Goal: Task Accomplishment & Management: Use online tool/utility

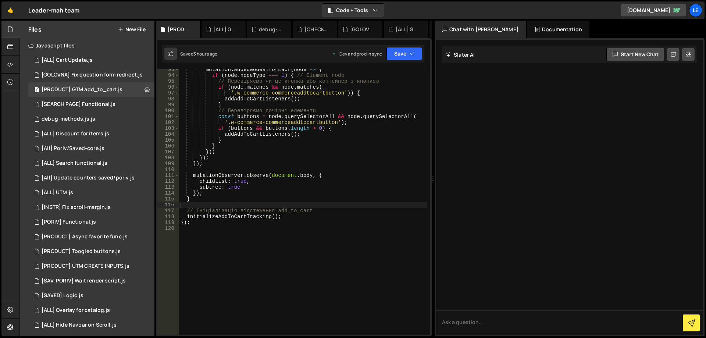
scroll to position [585, 0]
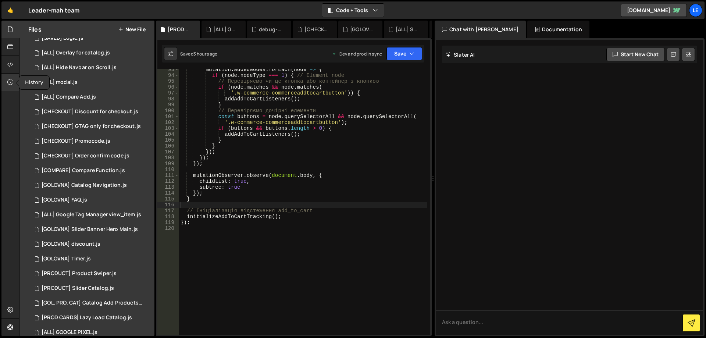
click at [10, 84] on icon at bounding box center [10, 82] width 6 height 8
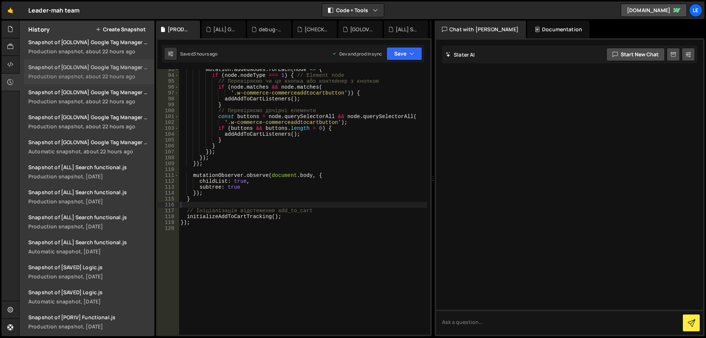
scroll to position [0, 0]
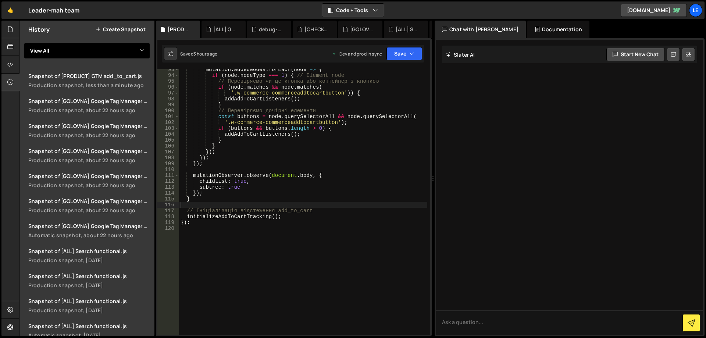
click at [90, 52] on select "View All [ALL] Cart Update [GOLOVNA] Fix question form redirect [SEARCH PAGE] F…" at bounding box center [87, 51] width 126 height 16
click at [24, 43] on select "View All [ALL] Cart Update [GOLOVNA] Fix question form redirect [SEARCH PAGE] F…" at bounding box center [87, 51] width 126 height 16
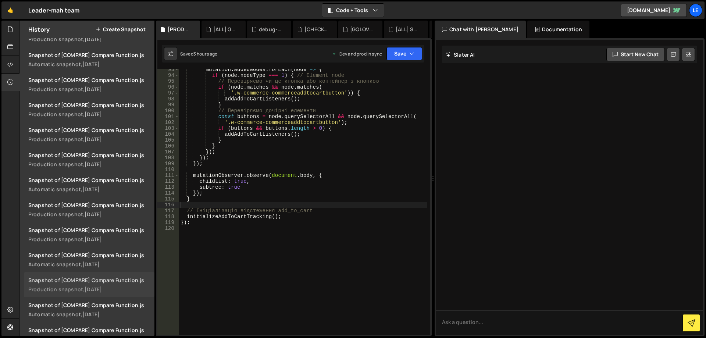
scroll to position [389, 0]
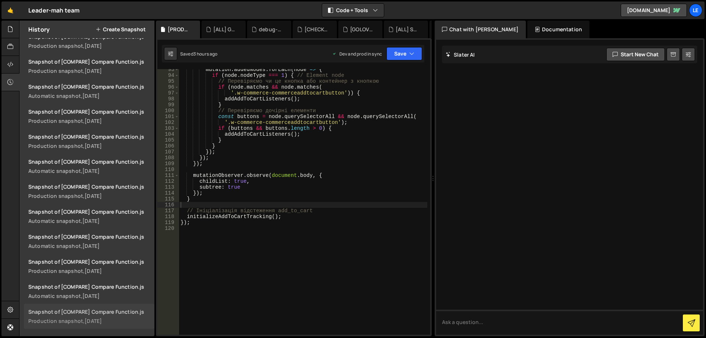
click at [117, 319] on div "Production snapshot, [DATE]" at bounding box center [89, 320] width 122 height 7
click at [13, 78] on icon at bounding box center [10, 82] width 6 height 8
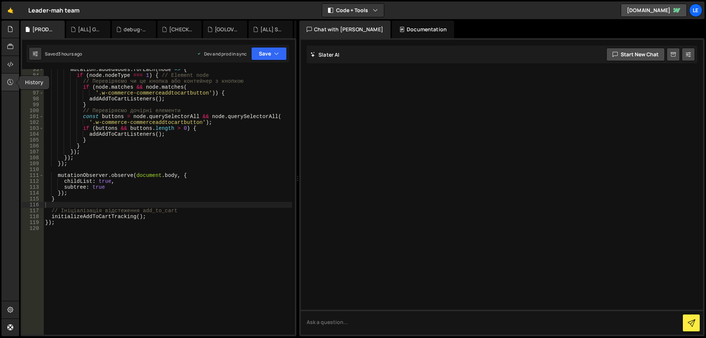
click at [11, 78] on icon at bounding box center [10, 82] width 6 height 8
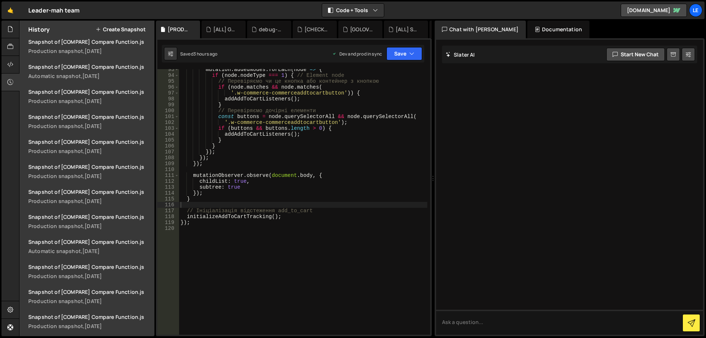
scroll to position [0, 0]
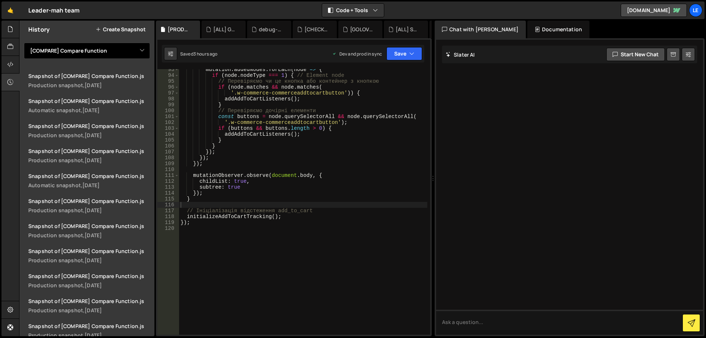
click at [111, 51] on select "View All [ALL] Cart Update [GOLOVNA] Fix question form redirect [SEARCH PAGE] F…" at bounding box center [87, 51] width 126 height 16
click at [114, 49] on select "View All [ALL] Cart Update [GOLOVNA] Fix question form redirect [SEARCH PAGE] F…" at bounding box center [87, 51] width 126 height 16
click at [24, 43] on select "View All [ALL] Cart Update [GOLOVNA] Fix question form redirect [SEARCH PAGE] F…" at bounding box center [87, 51] width 126 height 16
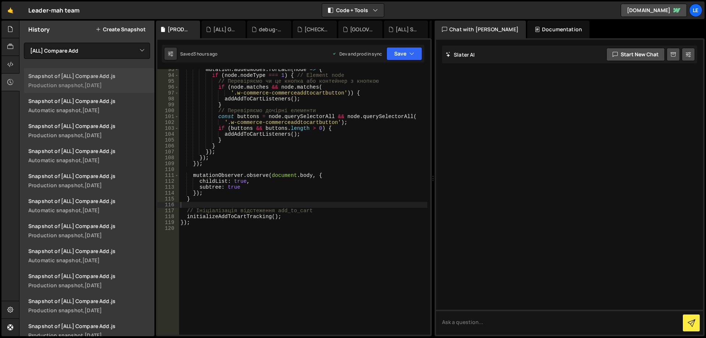
click at [100, 90] on link "Snapshot of [ALL] Compare Add.js Production snapshot, [DATE]" at bounding box center [89, 80] width 131 height 25
click at [95, 51] on select "View All [ALL] Cart Update [GOLOVNA] Fix question form redirect [SEARCH PAGE] F…" at bounding box center [87, 51] width 126 height 16
select select "45501"
click at [24, 43] on select "View All [ALL] Cart Update [GOLOVNA] Fix question form redirect [SEARCH PAGE] F…" at bounding box center [87, 51] width 126 height 16
click at [18, 29] on div at bounding box center [17, 30] width 3 height 6
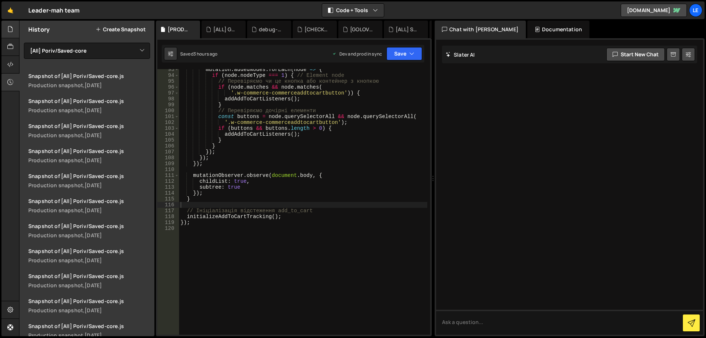
click at [15, 28] on div at bounding box center [10, 30] width 18 height 18
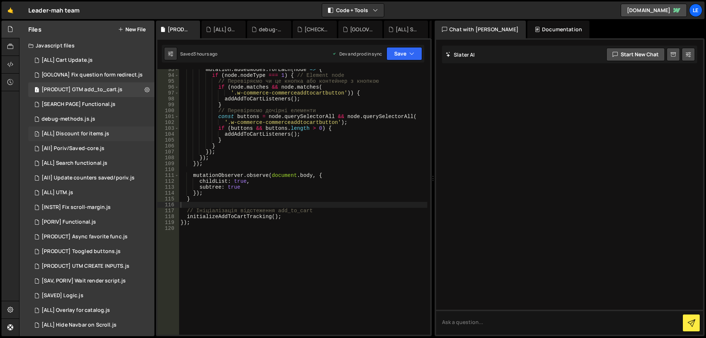
click at [89, 141] on div "1 [ALL] Discount for items.js 0" at bounding box center [91, 134] width 126 height 15
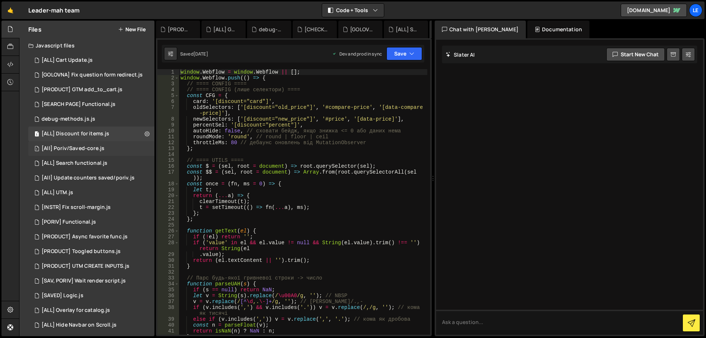
click at [89, 144] on div "1 [All] Poriv/Saved-core.js 0" at bounding box center [91, 148] width 126 height 15
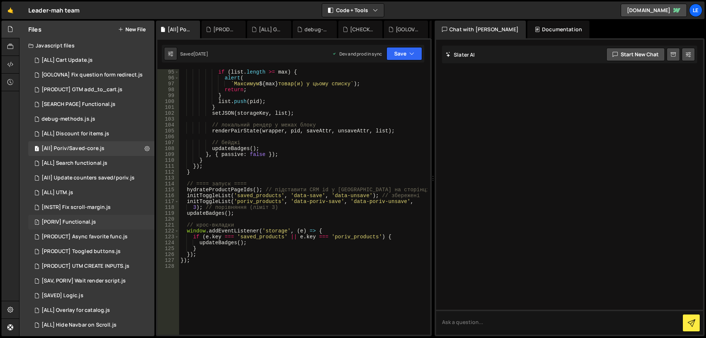
click at [85, 223] on div "[PORIV] Functional.js" at bounding box center [69, 222] width 54 height 7
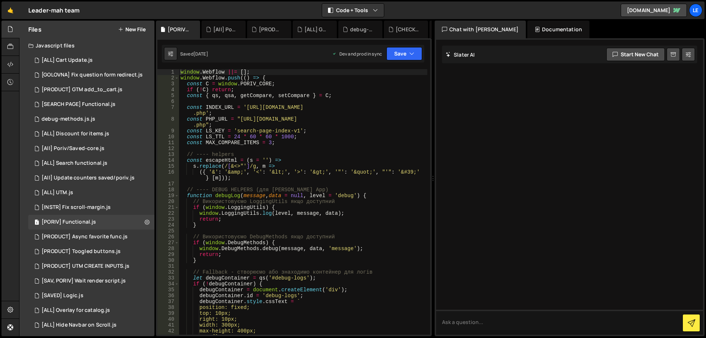
click at [340, 153] on div "window . Webflow ||= [ ] ; window . Webflow . push (( ) => { const C = window .…" at bounding box center [303, 207] width 248 height 277
type textarea "});"
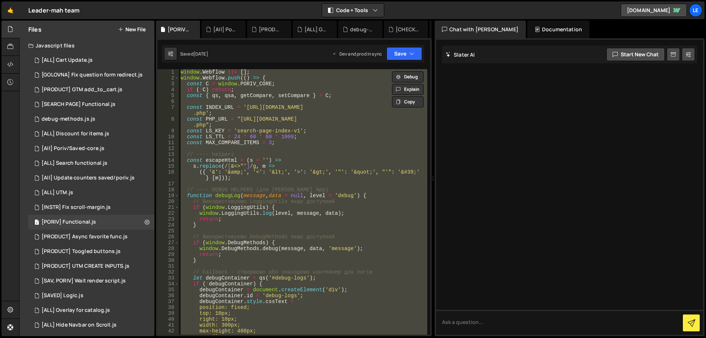
paste textarea
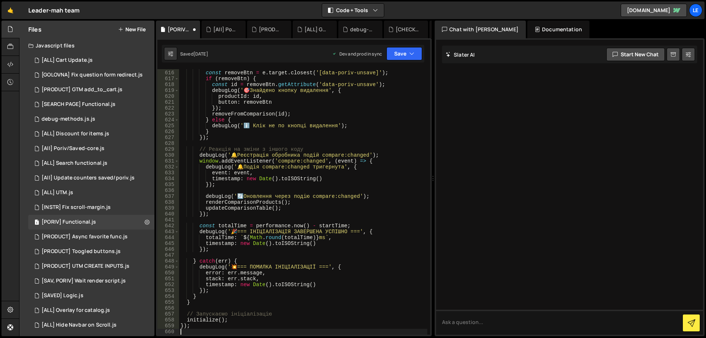
scroll to position [3806, 0]
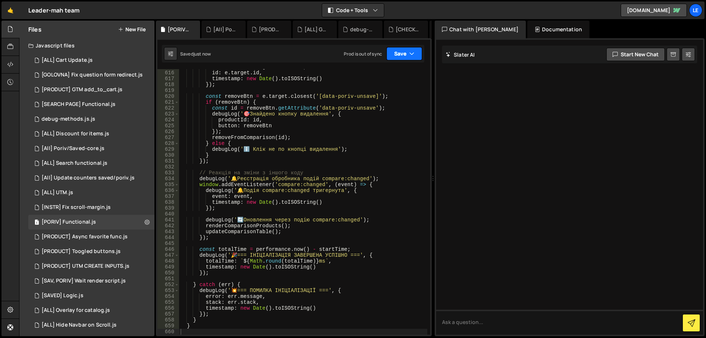
click at [398, 54] on button "Save" at bounding box center [405, 53] width 36 height 13
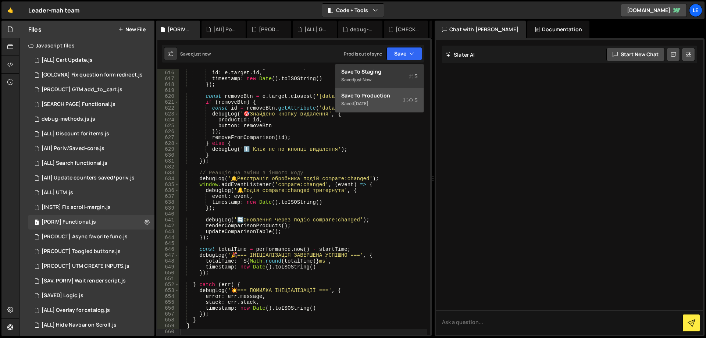
click at [389, 94] on div "Save to Production S" at bounding box center [379, 95] width 76 height 7
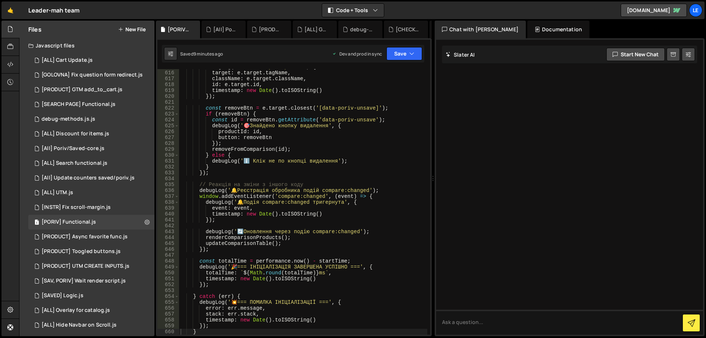
click at [278, 135] on div "debugLog ( ' 🖱 ️ Клік зареєстровано' , { target : e . target . tagName , classN…" at bounding box center [303, 202] width 248 height 277
type textarea "});"
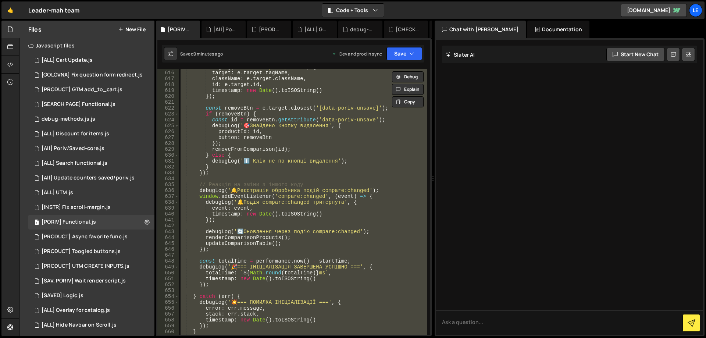
paste textarea
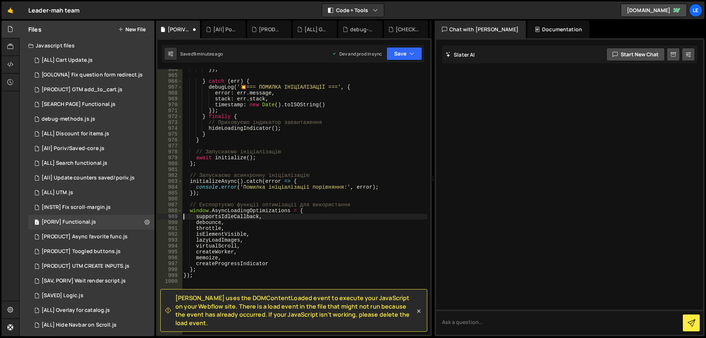
scroll to position [5934, 0]
click at [406, 51] on button "Save" at bounding box center [405, 53] width 36 height 13
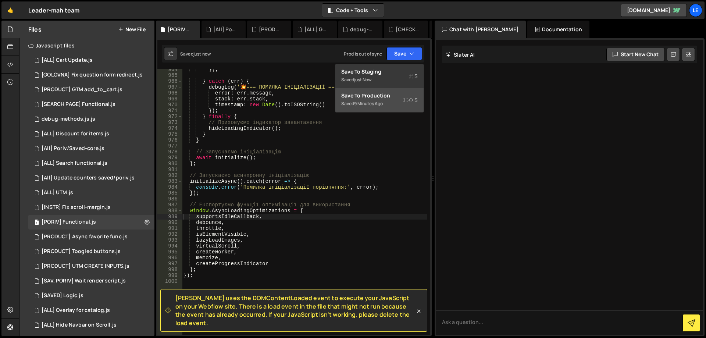
click at [397, 90] on button "Save to Production S Saved 9 minutes ago" at bounding box center [379, 100] width 88 height 24
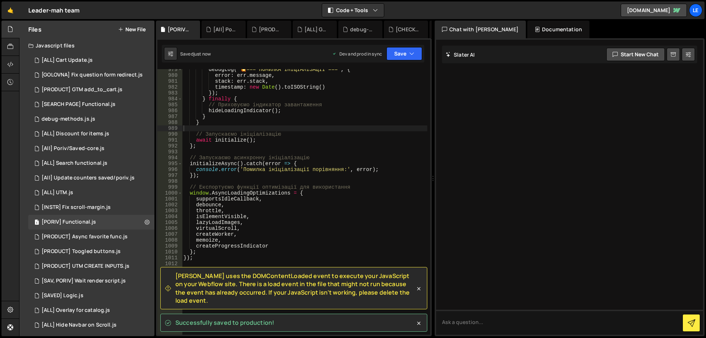
scroll to position [6015, 0]
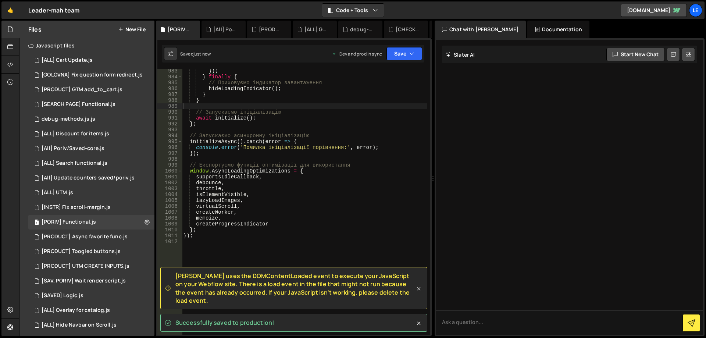
click at [421, 292] on icon at bounding box center [418, 288] width 7 height 7
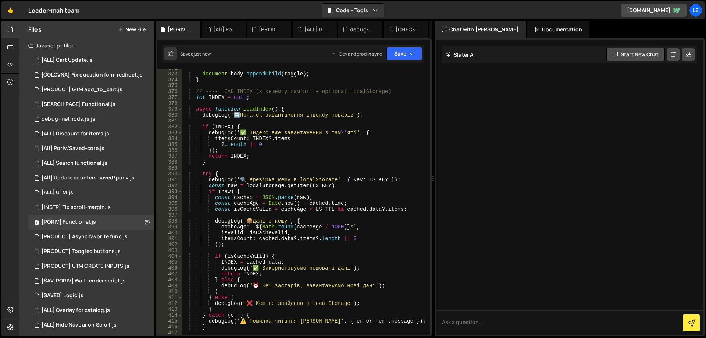
scroll to position [0, 0]
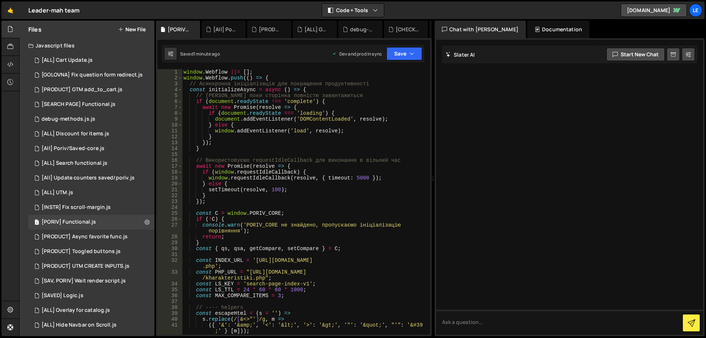
type textarea "window.requestIdleCallback(resolve, { timeout: 5000 });"
click at [293, 177] on div "window . Webflow ||= [ ] ; window . Webflow . push (( ) => { // Асинхронна ініц…" at bounding box center [304, 207] width 245 height 277
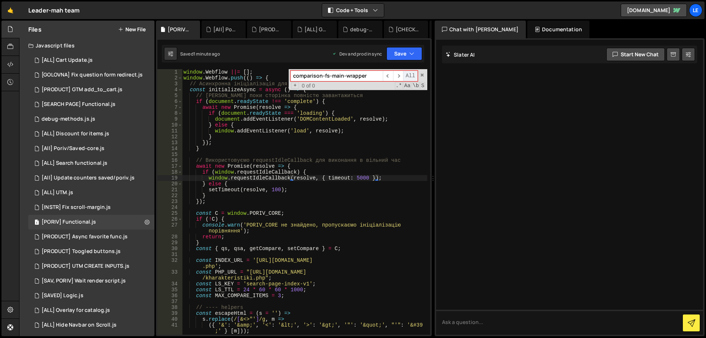
drag, startPoint x: 322, startPoint y: 76, endPoint x: 413, endPoint y: 72, distance: 90.9
click at [407, 74] on div "comparison-fs-main-wrapper ​ ​ All" at bounding box center [354, 76] width 127 height 11
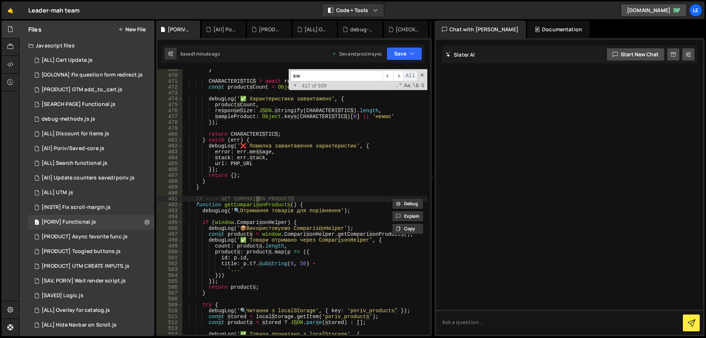
scroll to position [3233, 0]
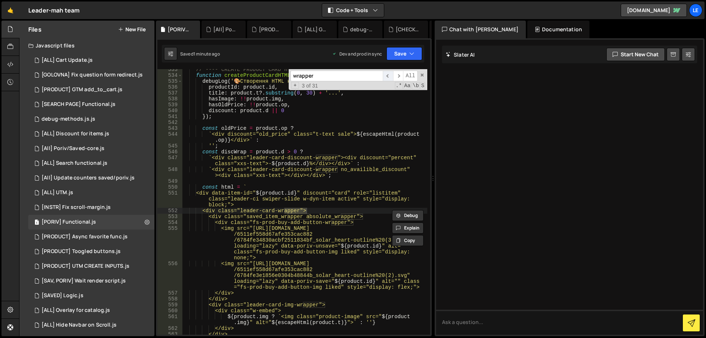
type input "wrapper"
click at [385, 76] on span "​" at bounding box center [388, 76] width 10 height 11
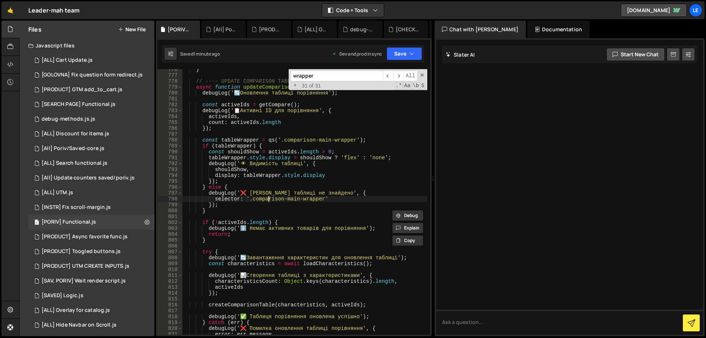
click at [269, 200] on div "} // ---- UPDATE COMPARISON TABLE async function updateComparisonTable ( ) { de…" at bounding box center [304, 205] width 245 height 277
drag, startPoint x: 269, startPoint y: 200, endPoint x: 313, endPoint y: 202, distance: 43.8
click at [313, 202] on div "} // ---- UPDATE COMPARISON TABLE async function updateComparisonTable ( ) { de…" at bounding box center [304, 205] width 245 height 277
paste textarea "fs-"
click at [302, 140] on div "} // ---- UPDATE COMPARISON TABLE async function updateComparisonTable ( ) { de…" at bounding box center [304, 205] width 245 height 277
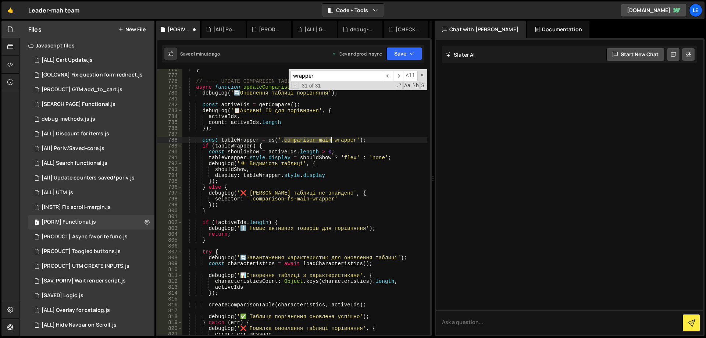
drag, startPoint x: 302, startPoint y: 140, endPoint x: 346, endPoint y: 140, distance: 43.8
click at [346, 140] on div "} // ---- UPDATE COMPARISON TABLE async function updateComparisonTable ( ) { de…" at bounding box center [304, 205] width 245 height 277
paste textarea "fs-"
click at [0, 0] on div "Debug Explain Copy" at bounding box center [0, 0] width 0 height 0
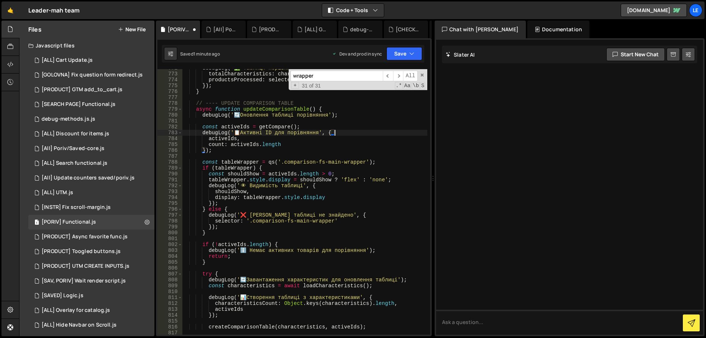
click at [364, 134] on div "debugLog ( '✅ Таблиця порівняння створена' , { totalCharacteristics : character…" at bounding box center [304, 203] width 245 height 277
type textarea "debugLog('📋 Активні ID для порівняння', {"
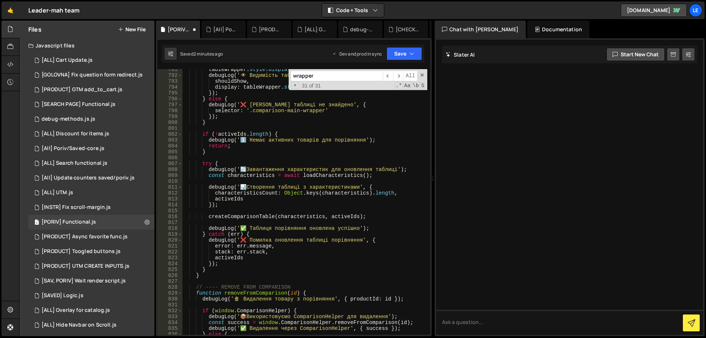
scroll to position [4935, 0]
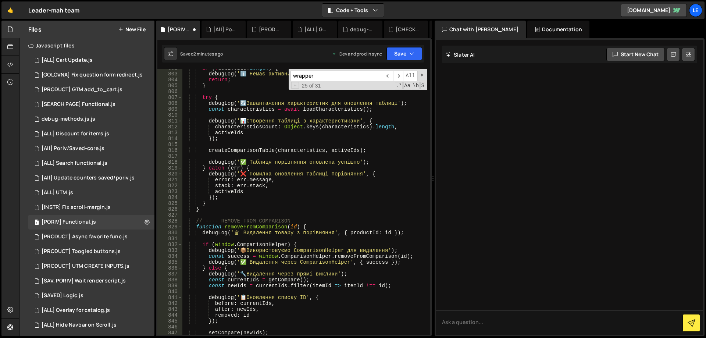
click at [376, 155] on div "if ( ! activeIds . length ) { debugLog ( 'ℹ️ Немає активних товарів для порівня…" at bounding box center [304, 203] width 245 height 277
click at [331, 74] on input "wrapper" at bounding box center [337, 76] width 92 height 11
paste input "comparison-fs-main-"
type input "comparison-fs-main-wrapper"
click at [327, 168] on div "if ( ! activeIds . length ) { debugLog ( 'ℹ️ Немає активних товарів для порівня…" at bounding box center [304, 203] width 245 height 277
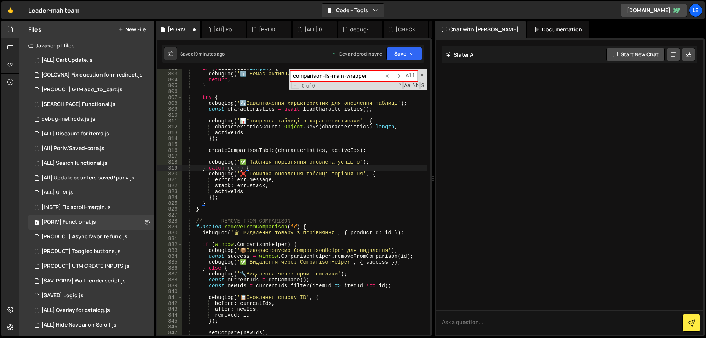
type textarea "});"
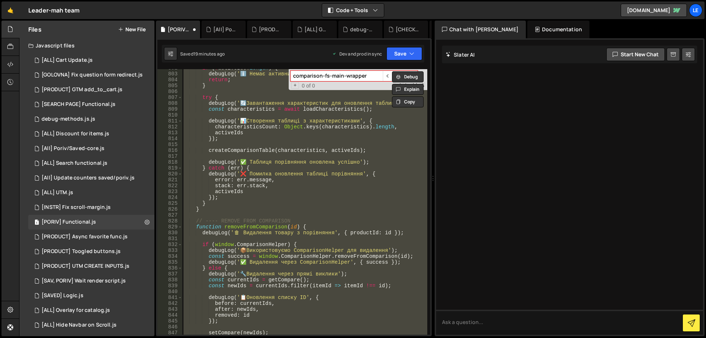
paste textarea
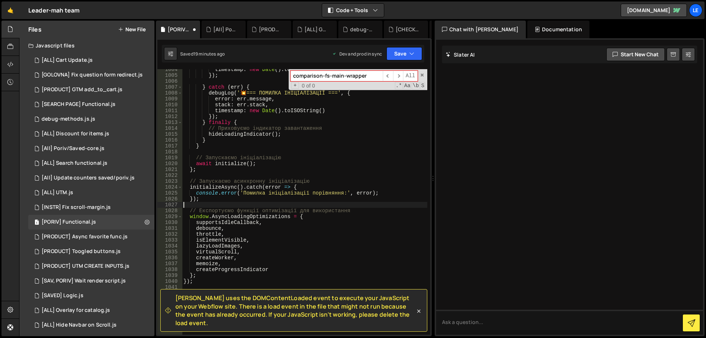
scroll to position [6193, 0]
click at [179, 305] on span "[PERSON_NAME] uses the DOMContentLoaded event to execute your JavaScript on you…" at bounding box center [295, 310] width 240 height 33
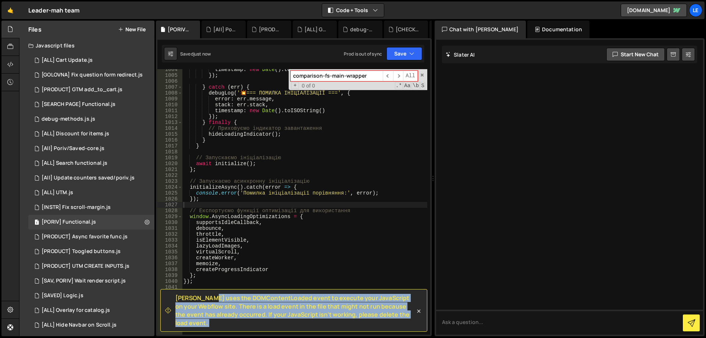
drag, startPoint x: 179, startPoint y: 305, endPoint x: 414, endPoint y: 325, distance: 236.3
click at [414, 325] on span "[PERSON_NAME] uses the DOMContentLoaded event to execute your JavaScript on you…" at bounding box center [295, 310] width 240 height 33
copy div "Loremi dolo sit AMETconsecTetura elits do eiusmod temp InciDidunt ut labo Etdol…"
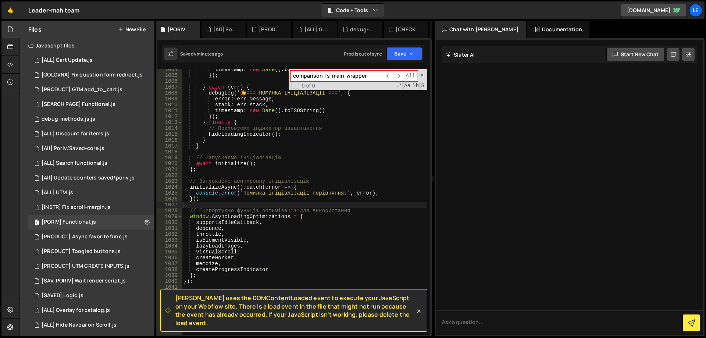
click at [333, 206] on div "timestamp : new Date ( ) . toISOString ( ) }) ; } catch ( err ) { debugLog ( ' …" at bounding box center [304, 205] width 245 height 277
type textarea "});"
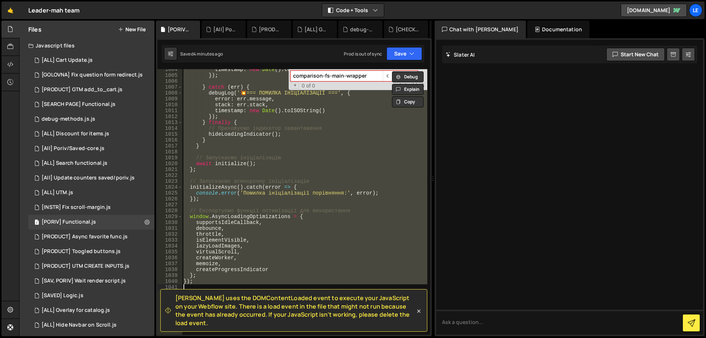
paste textarea
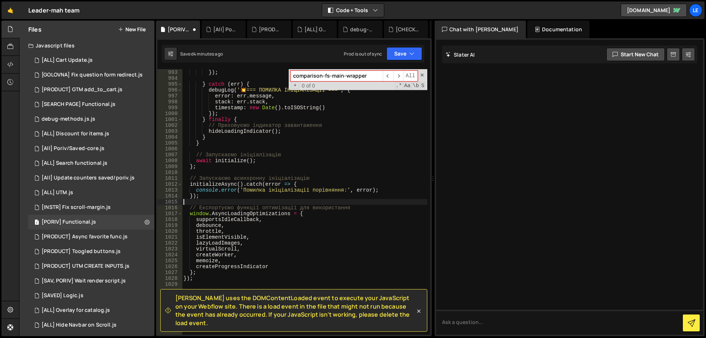
scroll to position [6131, 0]
click at [419, 314] on icon at bounding box center [418, 310] width 7 height 7
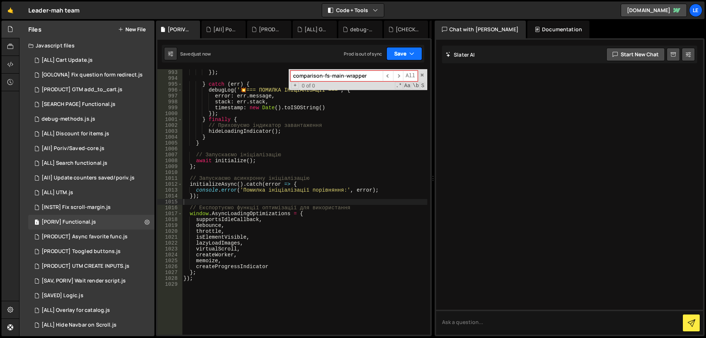
click at [410, 53] on icon "button" at bounding box center [411, 53] width 5 height 7
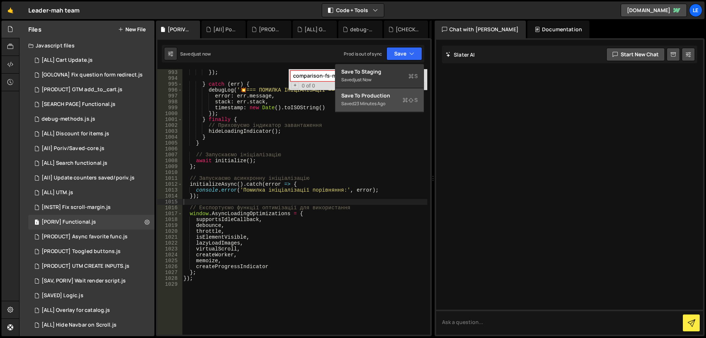
click at [387, 96] on div "Save to Production S" at bounding box center [379, 95] width 76 height 7
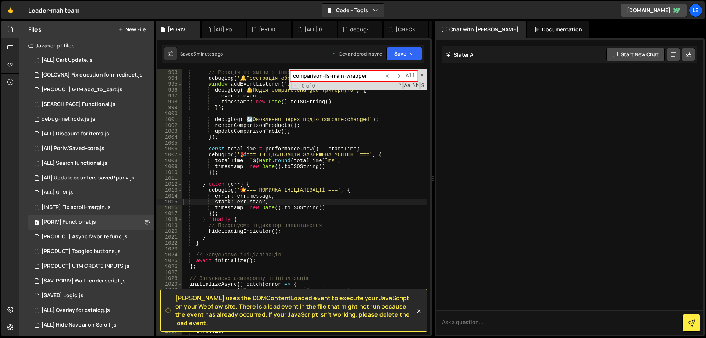
click at [285, 139] on div "// Реакція на зміни з іншого коду debugLog ( ' 🔔 Реєстрація обробника подій com…" at bounding box center [304, 202] width 245 height 277
type textarea "});"
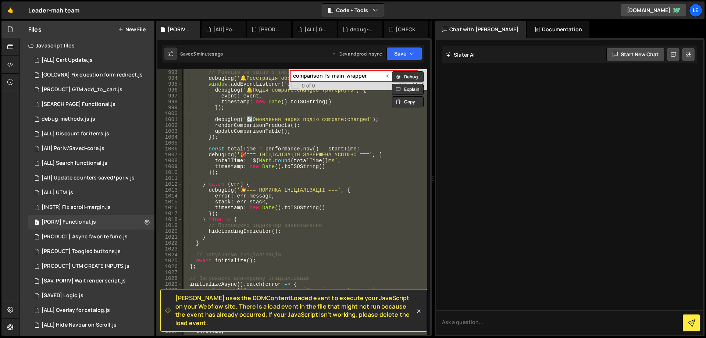
paste textarea
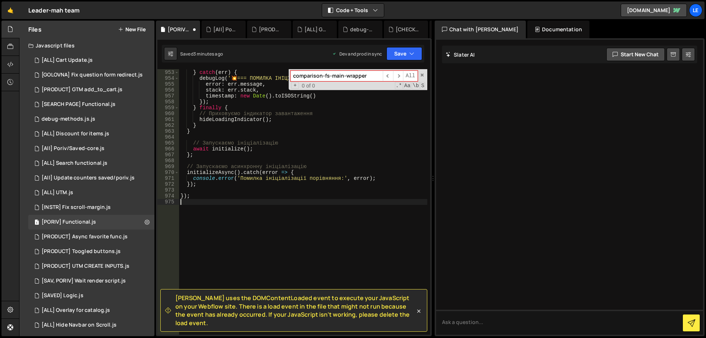
scroll to position [5884, 0]
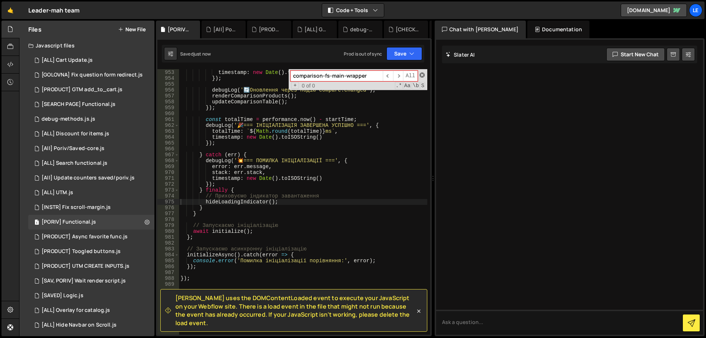
click at [421, 74] on span at bounding box center [422, 74] width 5 height 5
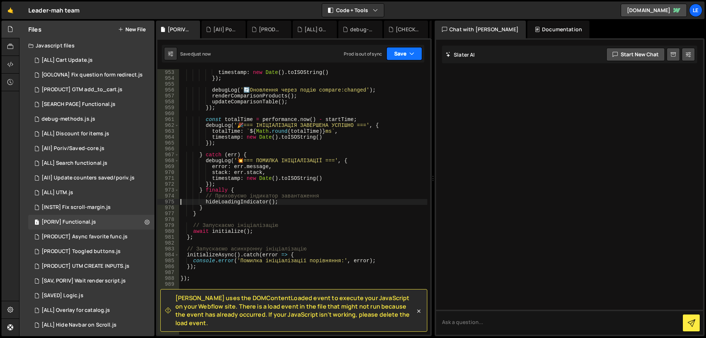
click at [402, 53] on button "Save" at bounding box center [405, 53] width 36 height 13
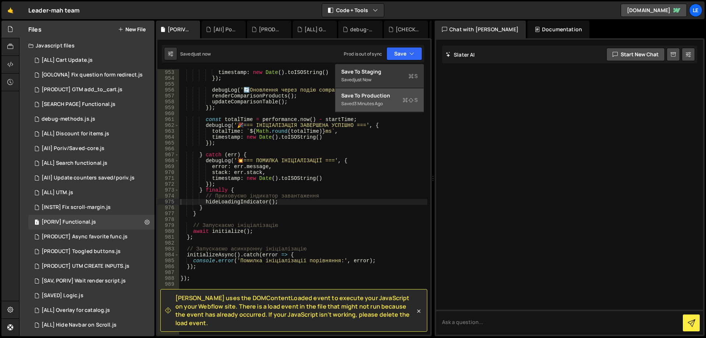
click at [397, 97] on div "Save to Production S" at bounding box center [379, 95] width 76 height 7
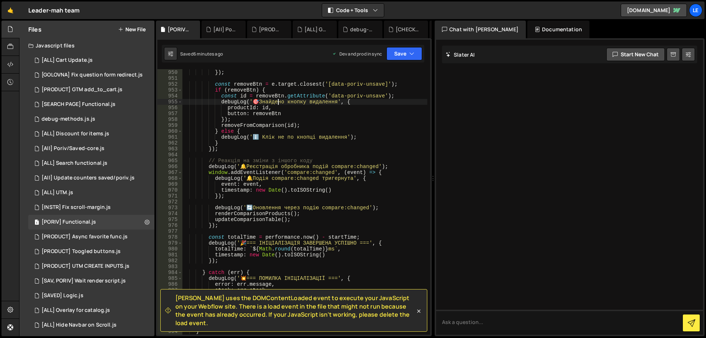
click at [278, 103] on div "timestamp : new Date ( ) . toISOString ( ) }) ; const removeBtn = e . target . …" at bounding box center [304, 202] width 245 height 277
type textarea "});"
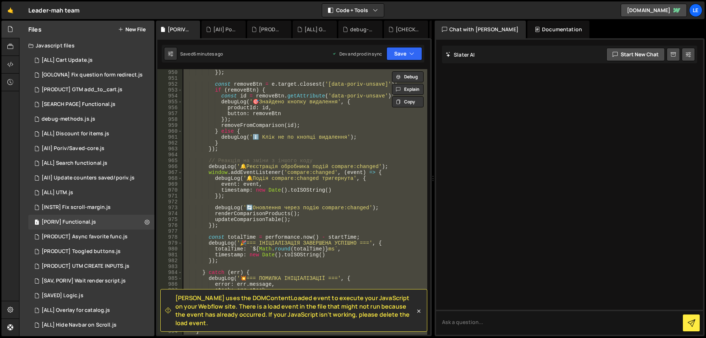
paste textarea
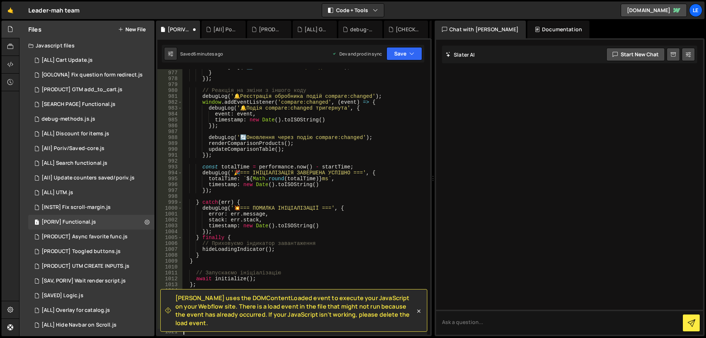
scroll to position [6066, 0]
click at [373, 143] on div "debugLog ( 'ℹ️ Клік не по кнопці видалення' ) ; } }) ; // Реакція на зміни з ін…" at bounding box center [304, 202] width 245 height 277
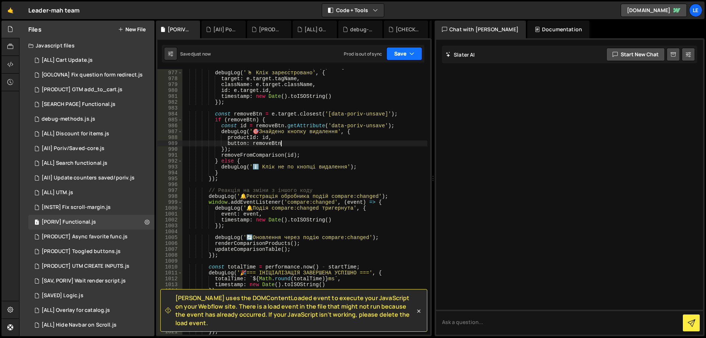
click at [407, 56] on button "Save" at bounding box center [405, 53] width 36 height 13
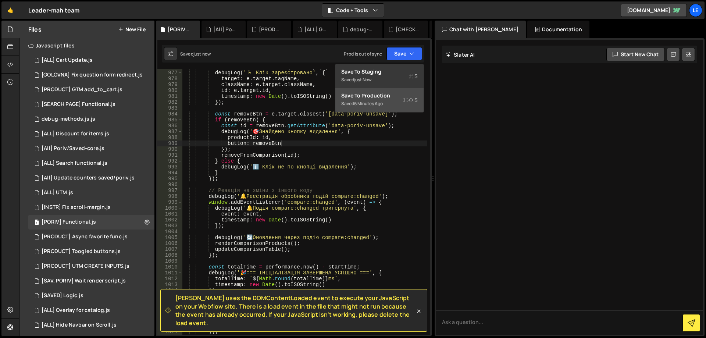
click at [393, 90] on button "Save to Production S Saved 6 minutes ago" at bounding box center [379, 100] width 88 height 24
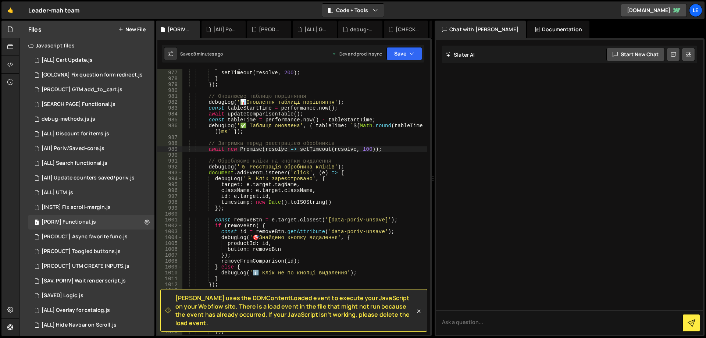
click at [280, 100] on div "} else { setTimeout ( resolve , 200 ) ; } }) ; // Оновлюємо таблицю порівняння …" at bounding box center [304, 202] width 245 height 277
type textarea "});"
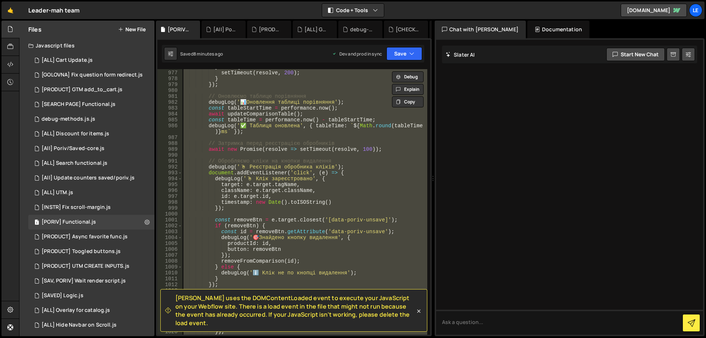
paste textarea
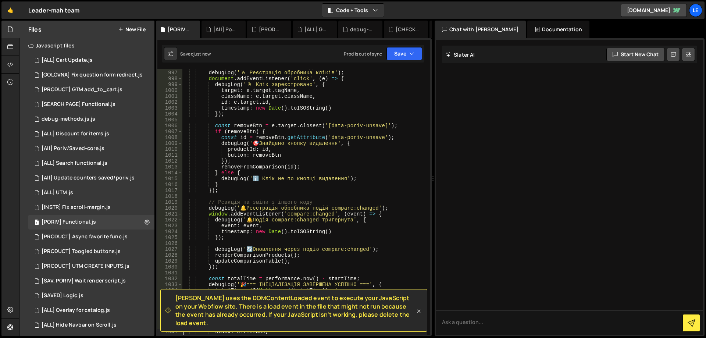
click at [419, 314] on icon at bounding box center [418, 310] width 7 height 7
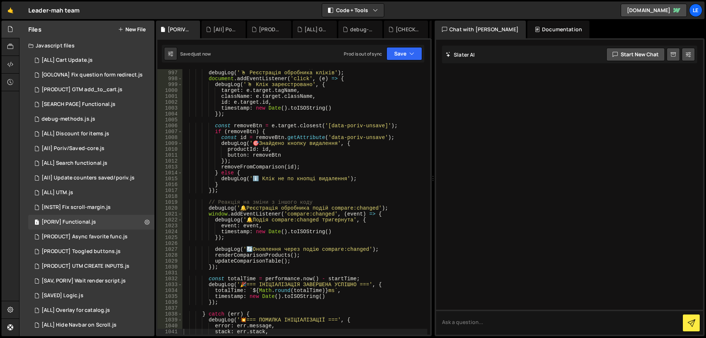
click at [370, 225] on div "// Обробляємо кліки на кнопки видалення debugLog ( ' 🖱 ️ Реєстрація обробника к…" at bounding box center [304, 202] width 245 height 277
type textarea "const removeBtn = e.target.closest('[data-poriv-unsave]');"
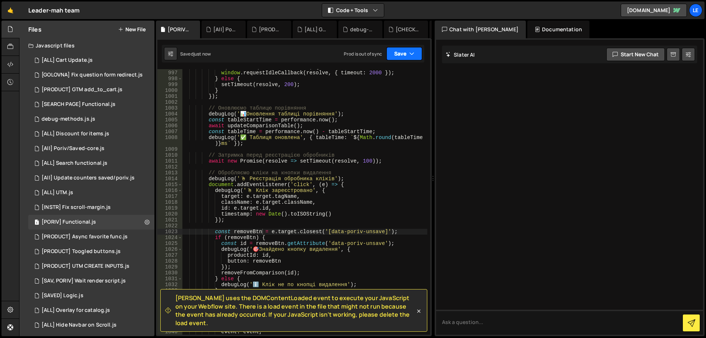
click at [396, 55] on button "Save" at bounding box center [405, 53] width 36 height 13
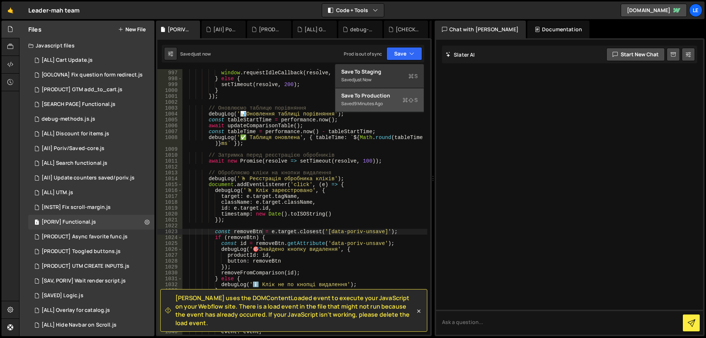
click at [392, 95] on div "Save to Production S" at bounding box center [379, 95] width 76 height 7
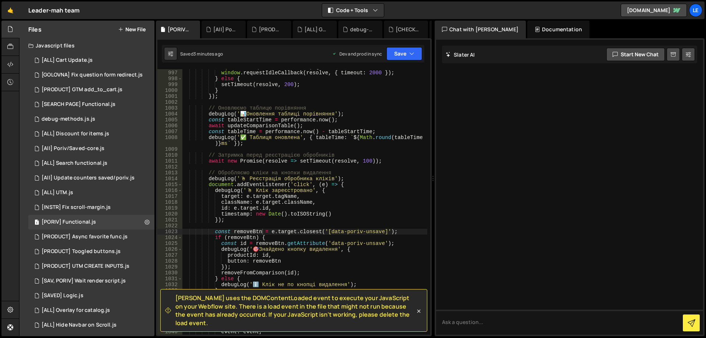
click at [310, 103] on div "if ( window . requestIdleCallback ) { window . requestIdleCallback ( resolve , …" at bounding box center [304, 202] width 245 height 277
click at [403, 52] on button "Save" at bounding box center [405, 53] width 36 height 13
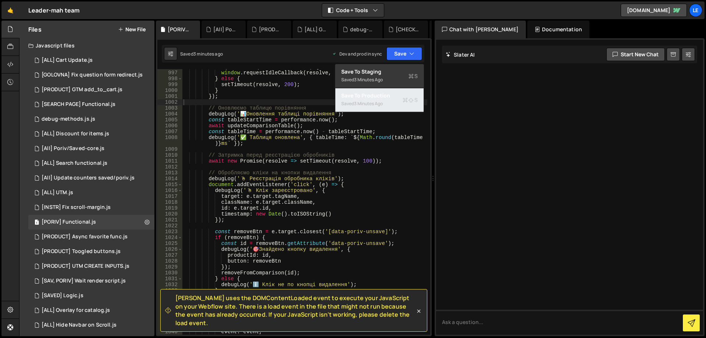
click at [385, 95] on div "Save to Production S" at bounding box center [379, 95] width 76 height 7
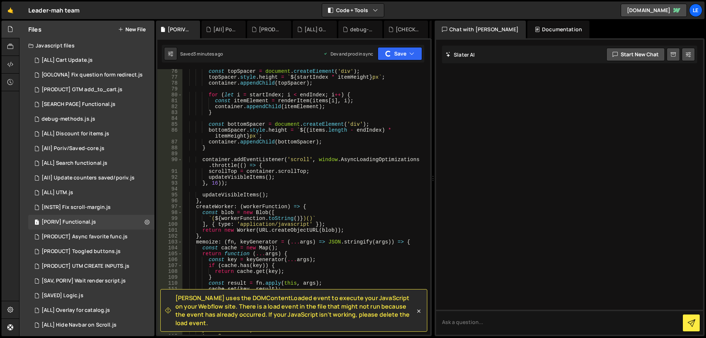
scroll to position [0, 0]
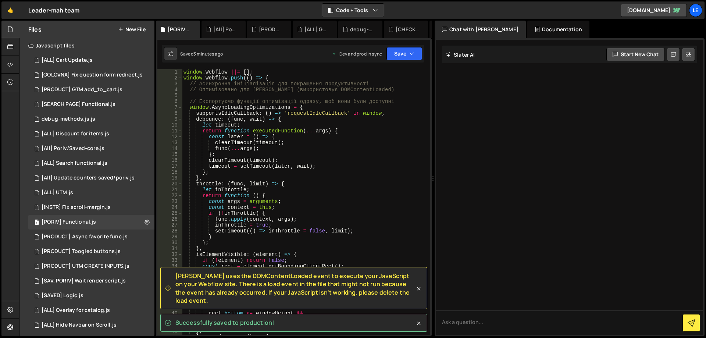
click at [370, 98] on div "window . Webflow ||= [ ] ; window . Webflow . push (( ) => { // Асинхронна ініц…" at bounding box center [304, 207] width 245 height 277
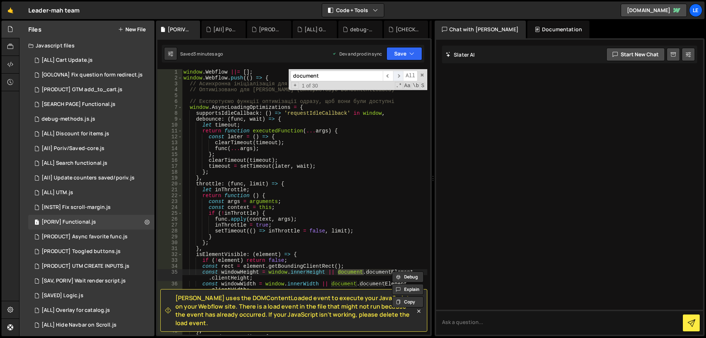
type input "document"
click at [399, 77] on span "​" at bounding box center [398, 76] width 10 height 11
click at [399, 76] on span "​" at bounding box center [398, 76] width 10 height 11
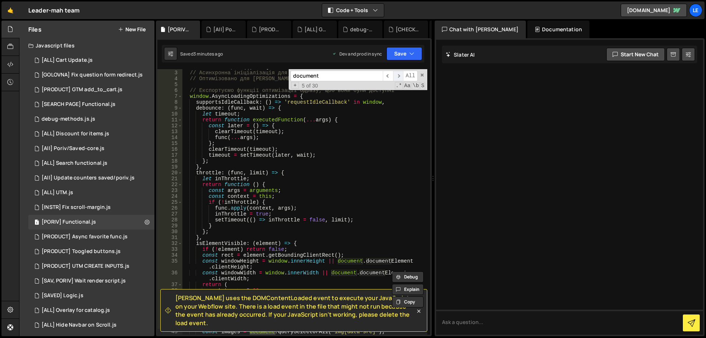
click at [399, 76] on span "​" at bounding box center [398, 76] width 10 height 11
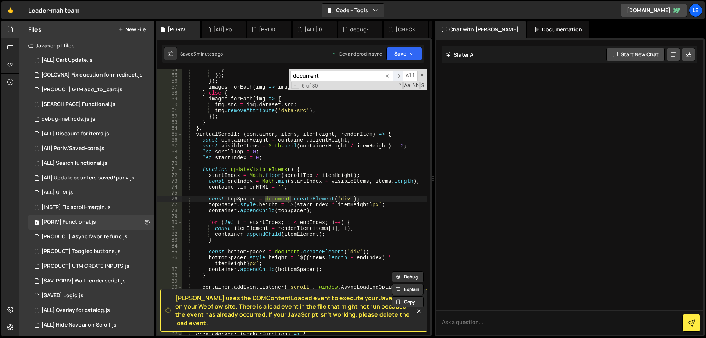
click at [399, 76] on span "​" at bounding box center [398, 76] width 10 height 11
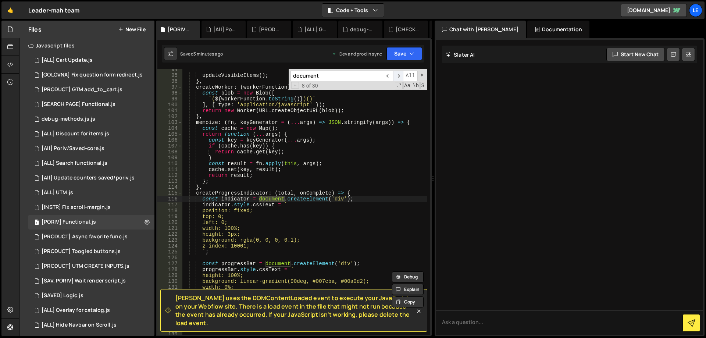
click at [399, 76] on span "​" at bounding box center [398, 76] width 10 height 11
click at [398, 76] on span "​" at bounding box center [398, 76] width 10 height 11
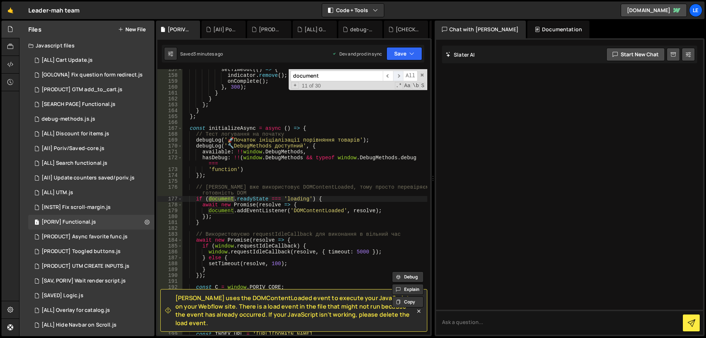
click at [398, 76] on span "​" at bounding box center [398, 76] width 10 height 11
click at [221, 211] on div "setTimeout (( ) => { indicator . remove ( ) ; onComplete ( ) ; } , 300 ) ; } } …" at bounding box center [304, 202] width 245 height 266
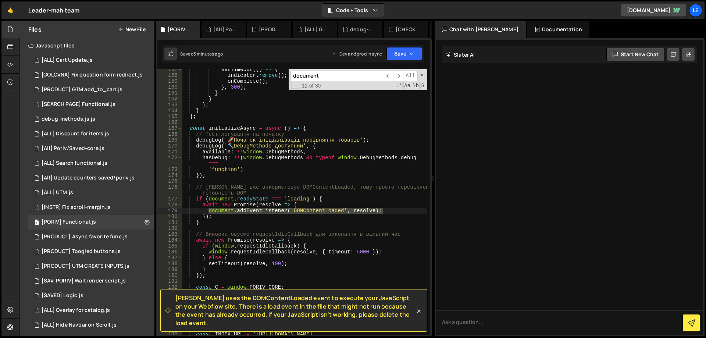
drag, startPoint x: 221, startPoint y: 211, endPoint x: 388, endPoint y: 210, distance: 167.0
click at [388, 210] on div "setTimeout (( ) => { indicator . remove ( ) ; onComplete ( ) ; } , 300 ) ; } } …" at bounding box center [304, 208] width 245 height 283
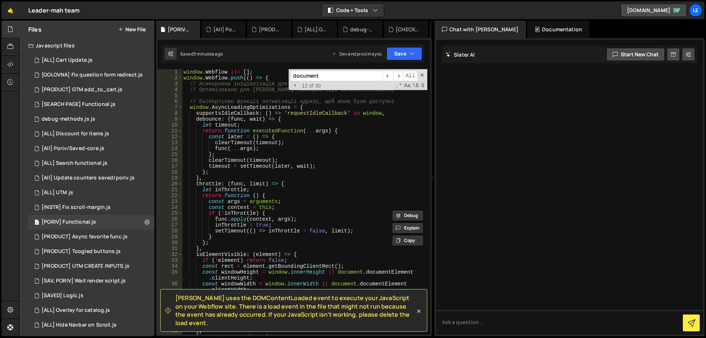
scroll to position [0, 0]
drag, startPoint x: 184, startPoint y: 72, endPoint x: 277, endPoint y: 79, distance: 92.9
click at [277, 79] on div "window . Webflow ||= [ ] ; window . Webflow . push (( ) => { // Асинхронна ініц…" at bounding box center [304, 207] width 245 height 277
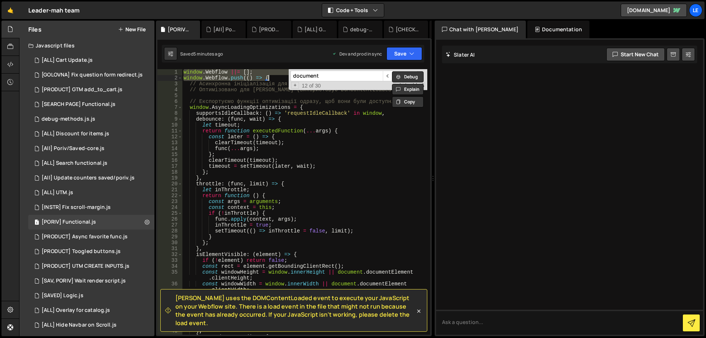
click at [258, 133] on div "window . Webflow ||= [ ] ; window . Webflow . push (( ) => { // Асинхронна ініц…" at bounding box center [304, 207] width 245 height 277
type textarea "});"
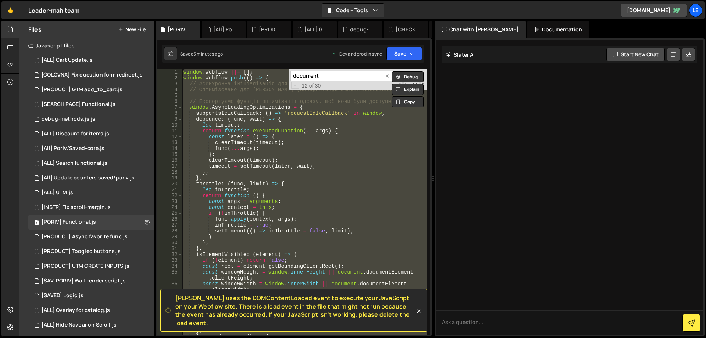
paste textarea
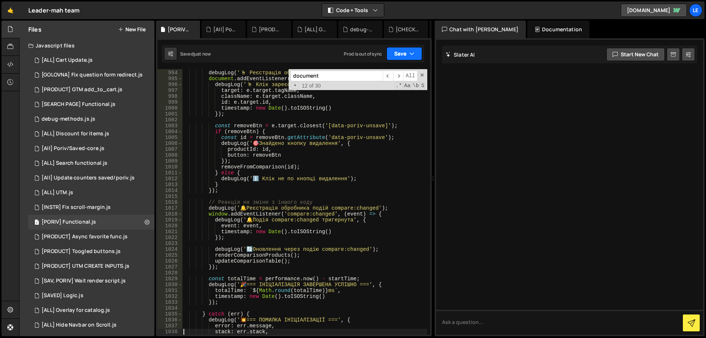
click at [402, 54] on button "Save" at bounding box center [405, 53] width 36 height 13
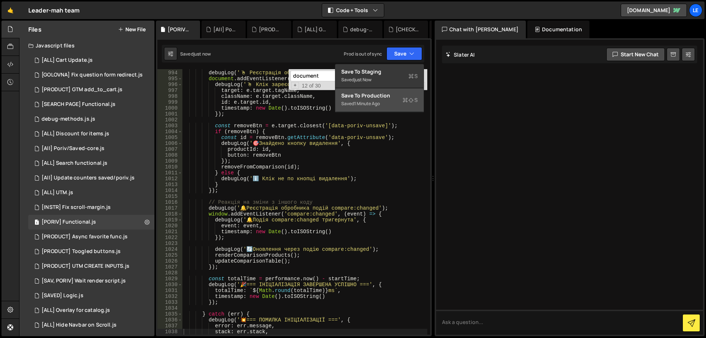
click at [385, 97] on div "Save to Production S" at bounding box center [379, 95] width 76 height 7
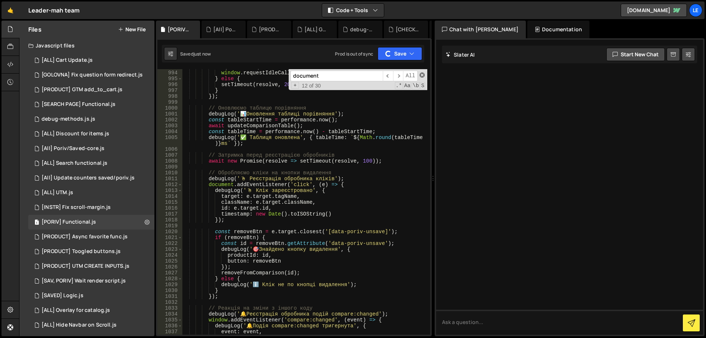
click at [422, 75] on span at bounding box center [422, 74] width 5 height 5
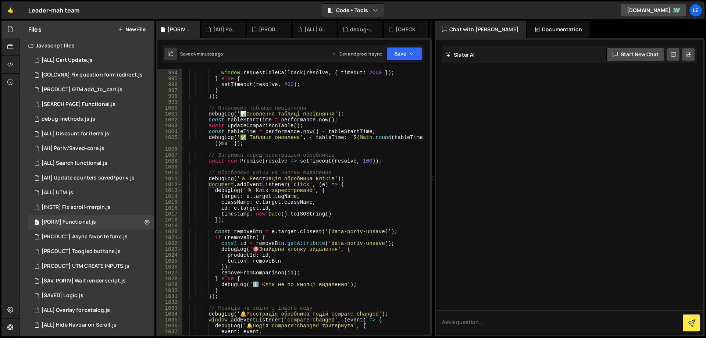
click at [329, 126] on div "if ( window . requestIdleCallback ) { window . requestIdleCallback ( resolve , …" at bounding box center [304, 202] width 245 height 277
type textarea "});"
paste textarea
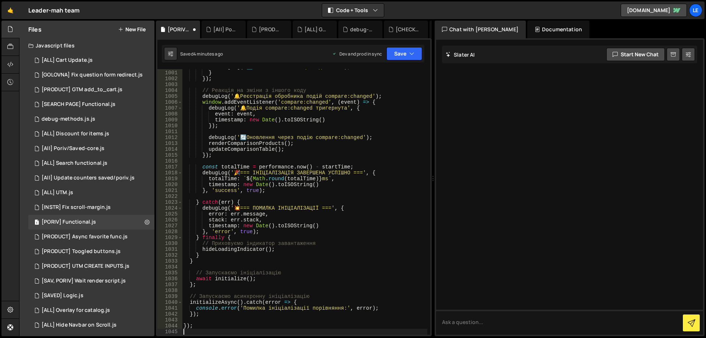
type textarea "stack: err.stack,"
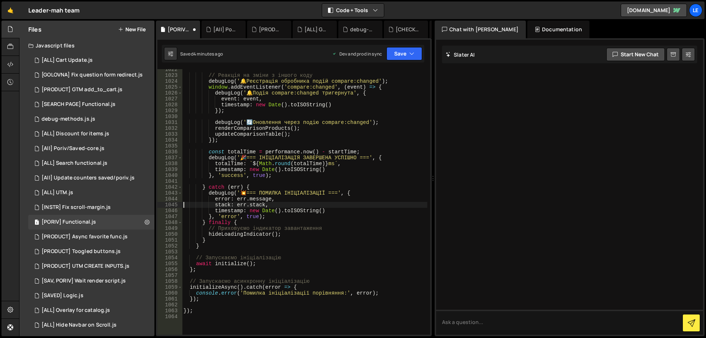
scroll to position [6369, 0]
click at [402, 51] on button "Save" at bounding box center [405, 53] width 36 height 13
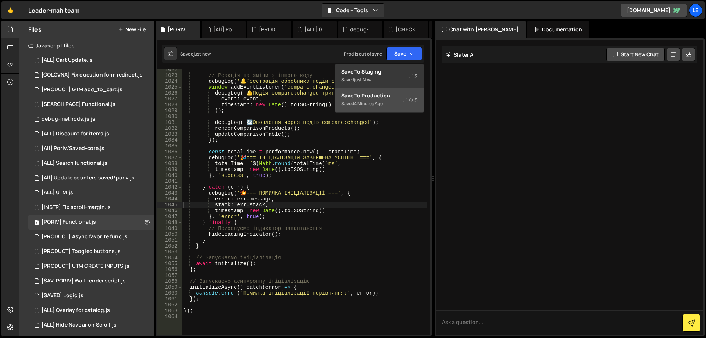
click at [369, 104] on div "4 minutes ago" at bounding box center [368, 103] width 29 height 6
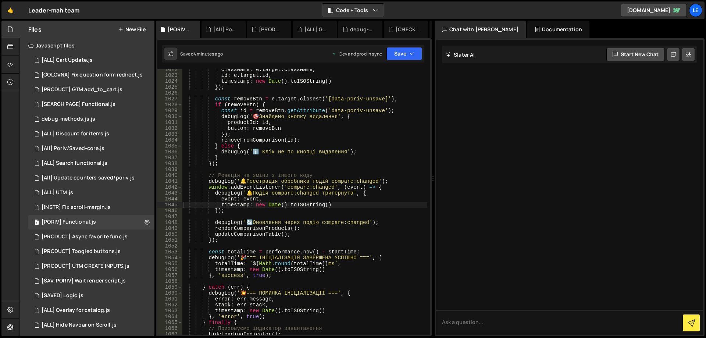
click at [314, 91] on div "className : e . target . className , id : e . target . id , timestamp : new Dat…" at bounding box center [304, 205] width 245 height 277
type textarea "});"
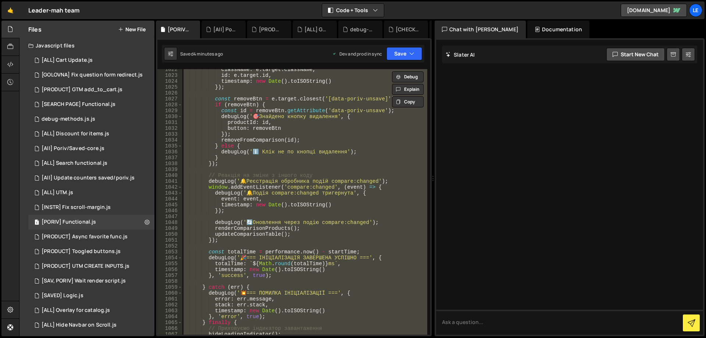
paste textarea
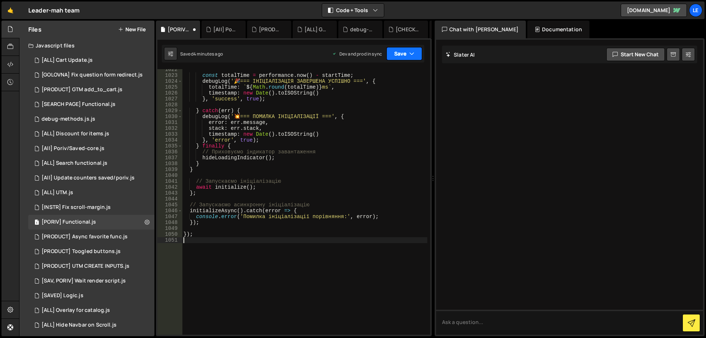
type textarea "stack: err.stack,"
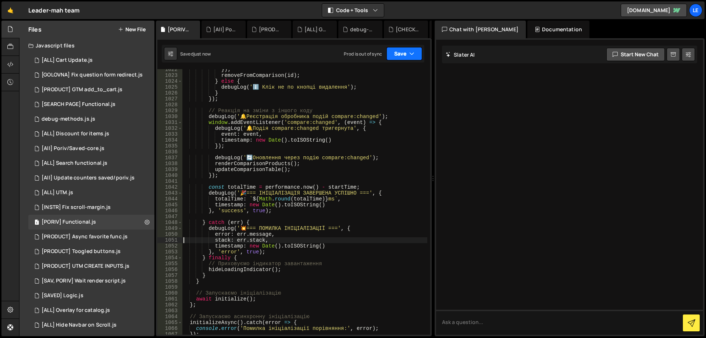
click at [401, 51] on button "Save" at bounding box center [405, 53] width 36 height 13
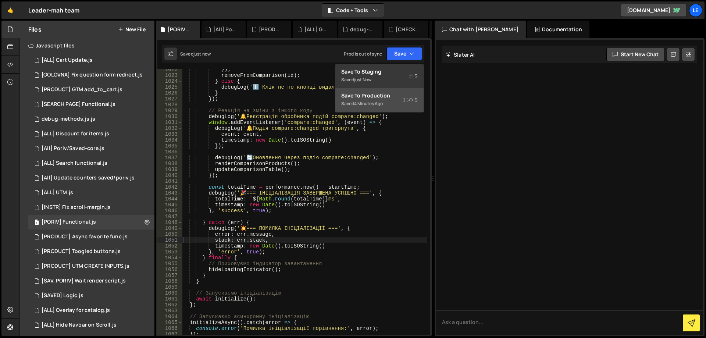
click at [381, 96] on div "Save to Production S" at bounding box center [379, 95] width 76 height 7
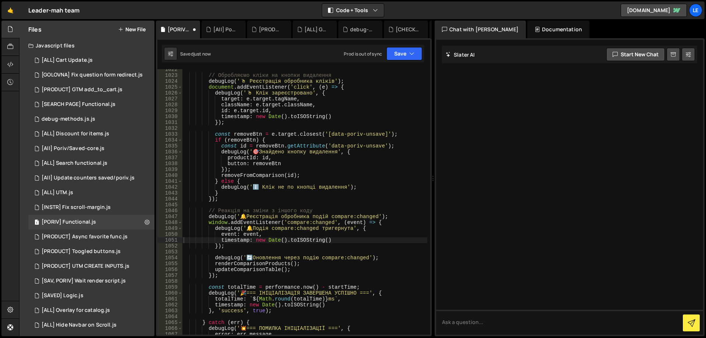
scroll to position [6328, 0]
